Goal: Information Seeking & Learning: Find specific fact

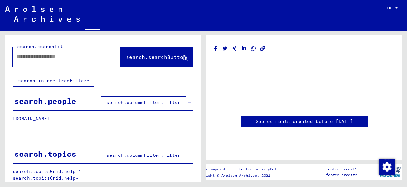
type input "********"
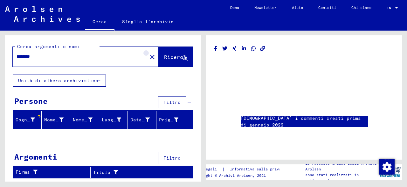
click at [146, 59] on button "close" at bounding box center [152, 56] width 13 height 13
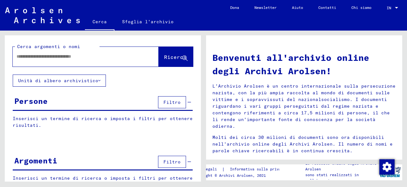
click at [125, 60] on div at bounding box center [76, 56] width 127 height 14
click at [117, 59] on input "text" at bounding box center [78, 56] width 123 height 7
type input "**********"
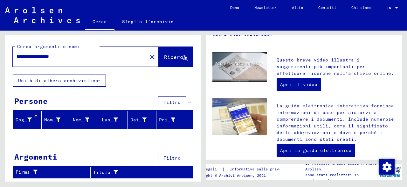
scroll to position [313, 0]
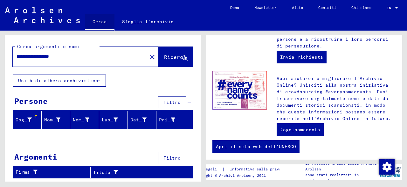
click at [101, 26] on link "Cerca" at bounding box center [100, 22] width 30 height 17
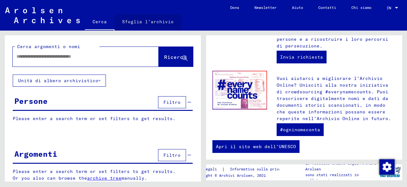
click at [160, 25] on link "Sfoglia l'archivio" at bounding box center [148, 21] width 67 height 15
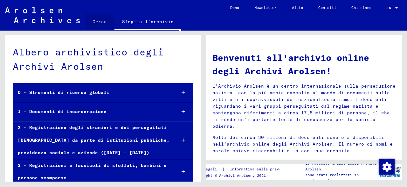
click at [100, 19] on link "Cerca" at bounding box center [100, 21] width 30 height 15
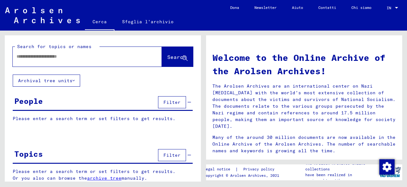
click at [106, 60] on div at bounding box center [78, 56] width 130 height 14
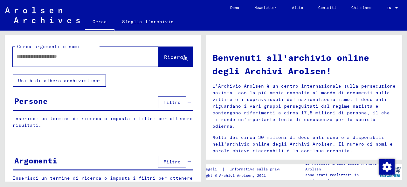
click at [89, 55] on input "text" at bounding box center [78, 56] width 123 height 7
type input "**********"
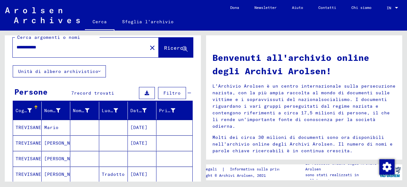
scroll to position [8, 0]
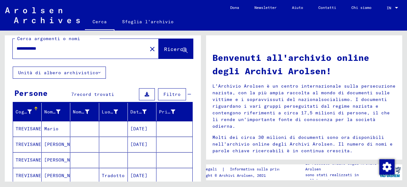
click at [96, 72] on button "Unità di albero archivistico" at bounding box center [59, 72] width 93 height 12
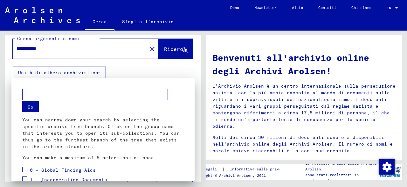
click at [109, 71] on div at bounding box center [203, 93] width 407 height 187
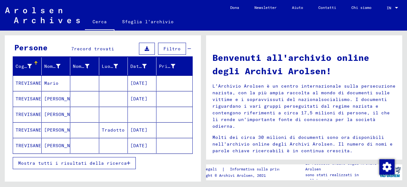
scroll to position [98, 0]
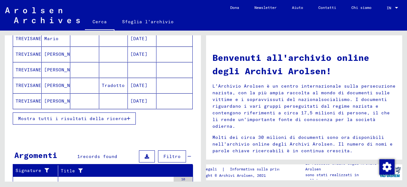
click at [112, 116] on span "Mostra tutti i risultati della ricerca" at bounding box center [72, 118] width 109 height 6
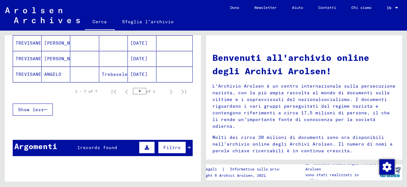
scroll to position [182, 0]
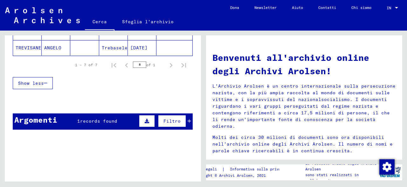
click at [188, 119] on icon at bounding box center [189, 121] width 3 height 4
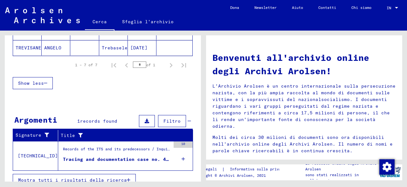
scroll to position [187, 0]
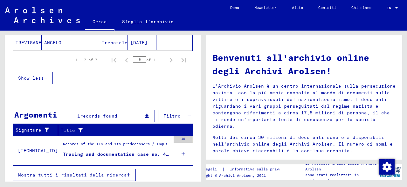
click at [151, 154] on div "Tracing and documentation case no. 465.883 for [PERSON_NAME] born [DEMOGRAPHIC_…" at bounding box center [117, 154] width 108 height 7
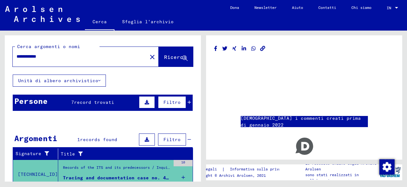
click at [189, 101] on icon at bounding box center [189, 102] width 3 height 4
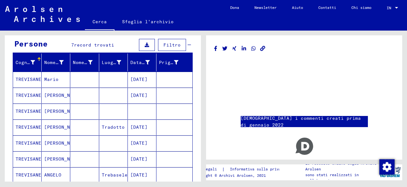
click at [77, 92] on mat-cell at bounding box center [84, 95] width 29 height 16
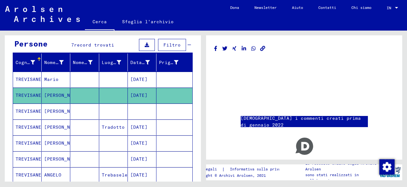
click at [67, 127] on mat-cell "[PERSON_NAME]" at bounding box center [56, 127] width 29 height 16
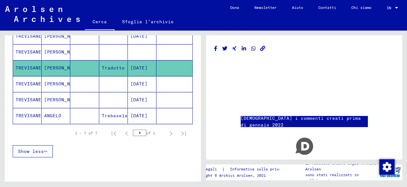
scroll to position [92, 0]
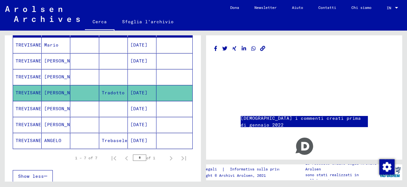
click at [51, 139] on mat-cell "ANGELO" at bounding box center [56, 141] width 29 height 16
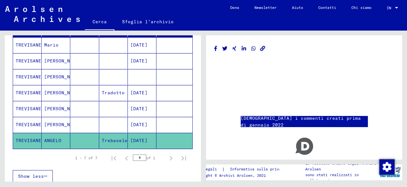
click at [142, 136] on mat-cell "[DATE]" at bounding box center [142, 141] width 29 height 16
click at [17, 139] on mat-cell "TREVISANELLO" at bounding box center [27, 141] width 29 height 16
click at [4, 103] on div "**********" at bounding box center [102, 106] width 204 height 151
